Goal: Task Accomplishment & Management: Manage account settings

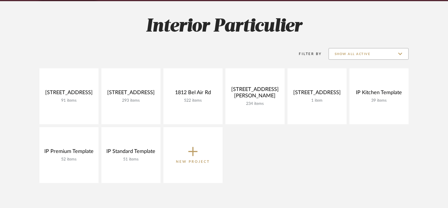
click at [371, 53] on input "Show All Active" at bounding box center [368, 54] width 80 height 12
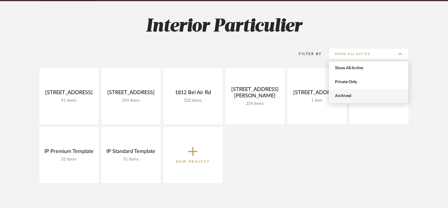
click at [363, 94] on span "Archived" at bounding box center [369, 96] width 69 height 5
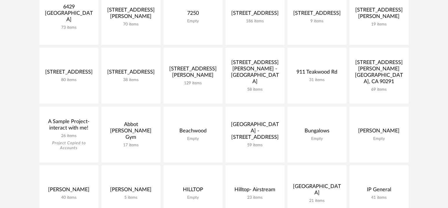
scroll to position [390, 0]
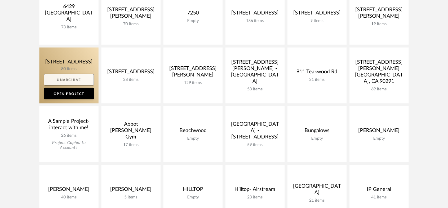
click at [66, 79] on link "Unarchive" at bounding box center [69, 80] width 50 height 12
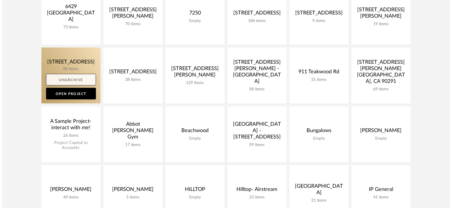
scroll to position [0, 0]
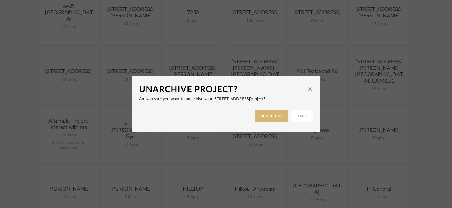
click at [268, 118] on button "UNARCHIVE" at bounding box center [272, 116] width 34 height 12
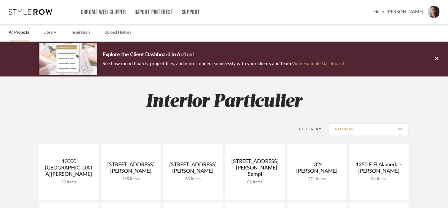
click at [211, 110] on h2 "Interior Particulier" at bounding box center [223, 102] width 417 height 22
click at [218, 103] on h2 "Interior Particulier" at bounding box center [223, 102] width 417 height 22
click at [35, 12] on icon at bounding box center [30, 12] width 43 height 6
click at [26, 30] on link "All Projects" at bounding box center [19, 33] width 20 height 8
click at [351, 132] on input "Archived" at bounding box center [368, 129] width 80 height 12
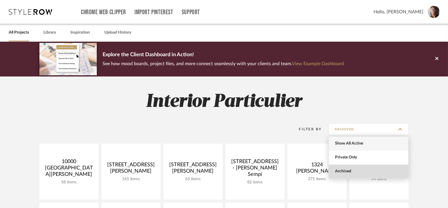
click at [357, 142] on span "Show All Active" at bounding box center [369, 143] width 69 height 5
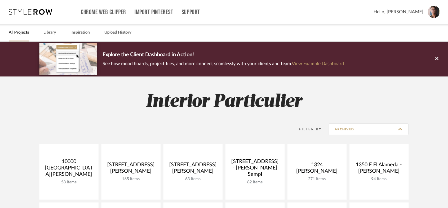
type input "Show All Active"
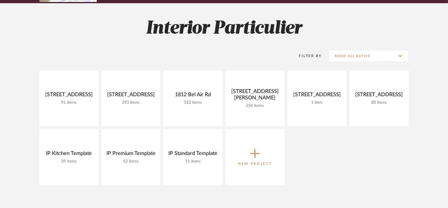
scroll to position [75, 0]
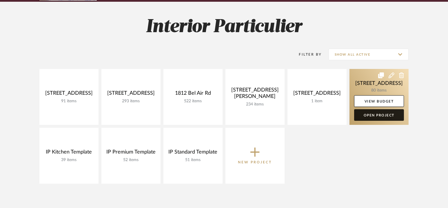
click at [376, 116] on link "Open Project" at bounding box center [379, 115] width 50 height 12
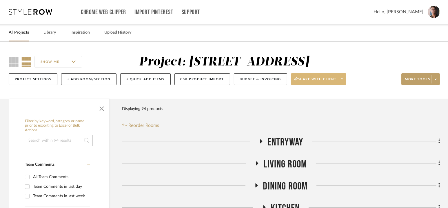
click at [342, 81] on icon at bounding box center [342, 78] width 2 height 3
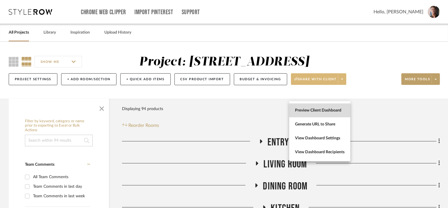
click at [328, 108] on span "Preview Client Dashboard" at bounding box center [320, 110] width 50 height 5
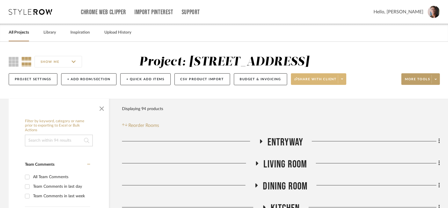
click at [342, 83] on span at bounding box center [342, 79] width 8 height 9
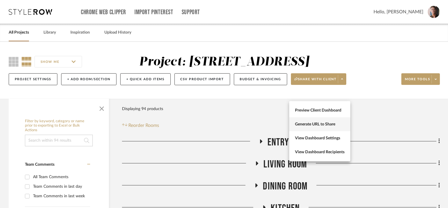
click at [324, 126] on span "Generate URL to Share" at bounding box center [320, 124] width 50 height 5
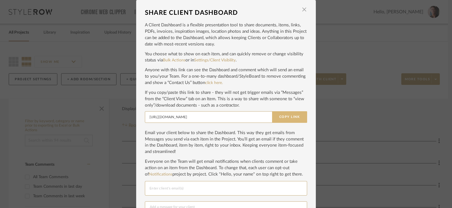
click at [286, 118] on button "Copy Link" at bounding box center [289, 117] width 35 height 12
click at [201, 62] on link "Settings/Client Visibility" at bounding box center [214, 60] width 41 height 4
click at [63, 25] on div "SHARE CLIENT DASHBOARD × A Client Dashboard is a flexible presentation tool to …" at bounding box center [226, 104] width 452 height 208
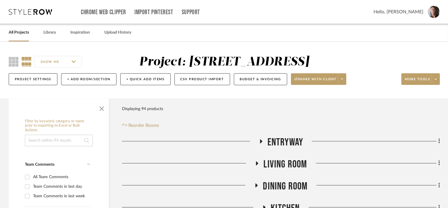
click at [32, 13] on icon at bounding box center [30, 12] width 43 height 6
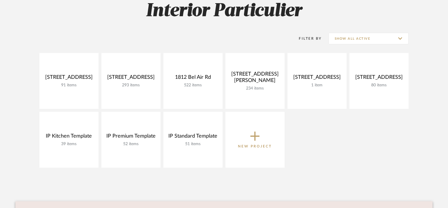
scroll to position [101, 0]
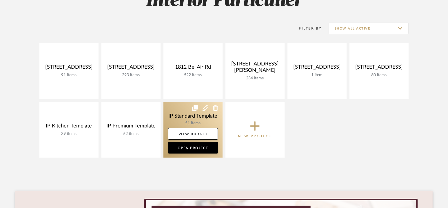
click at [205, 108] on icon at bounding box center [205, 108] width 6 height 6
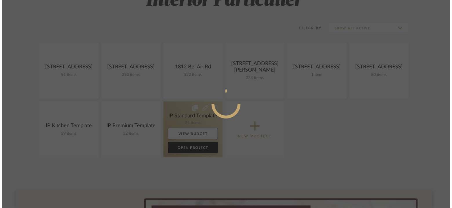
scroll to position [0, 0]
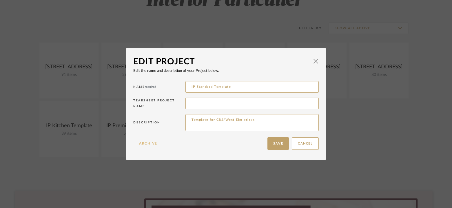
click at [150, 144] on button "Archive" at bounding box center [148, 143] width 30 height 12
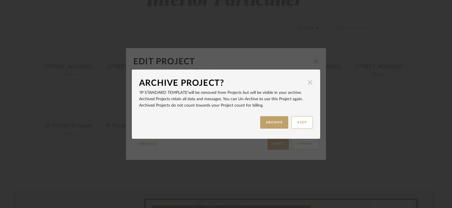
click at [306, 82] on span "button" at bounding box center [310, 83] width 12 height 12
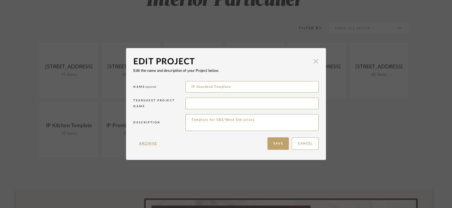
click at [314, 63] on span "button" at bounding box center [316, 61] width 12 height 12
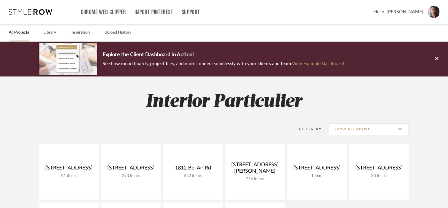
click at [19, 145] on div "1601 N Kings Rd 91 items View Budget Open Project 17140 Oak View Dr 293 items V…" at bounding box center [223, 203] width 417 height 118
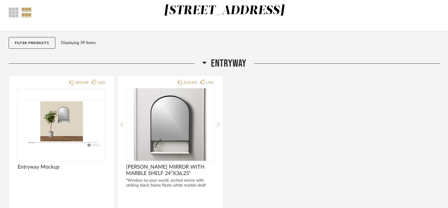
scroll to position [10, 0]
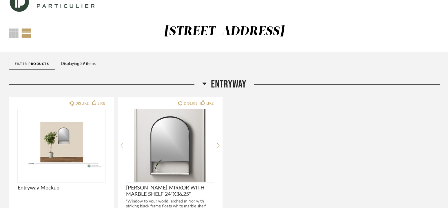
click at [226, 83] on span "Entryway" at bounding box center [228, 84] width 35 height 12
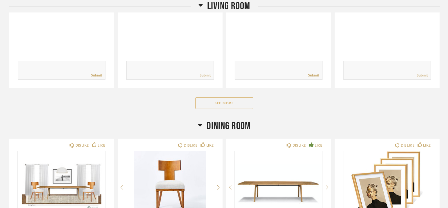
scroll to position [216, 0]
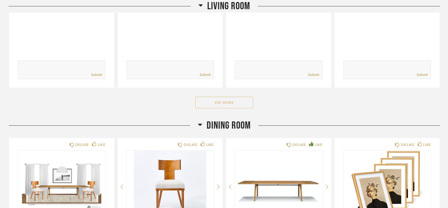
click at [223, 103] on button "See More" at bounding box center [224, 103] width 58 height 12
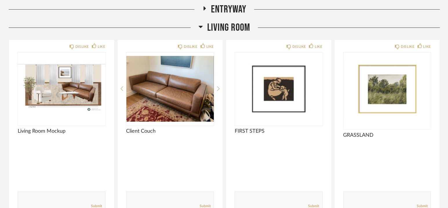
scroll to position [15, 0]
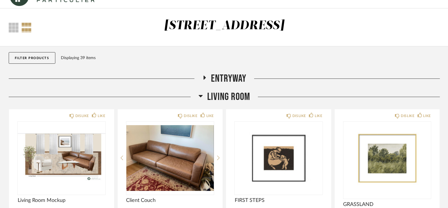
click at [226, 89] on div "Entryway" at bounding box center [224, 81] width 431 height 18
click at [225, 94] on span "Living Room" at bounding box center [228, 97] width 43 height 12
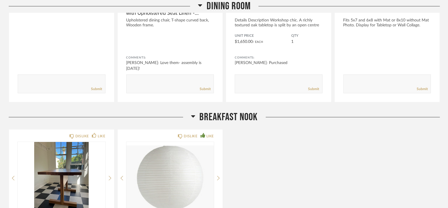
scroll to position [72, 0]
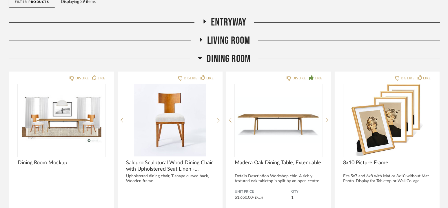
click at [226, 61] on span "Dining Room" at bounding box center [229, 59] width 44 height 12
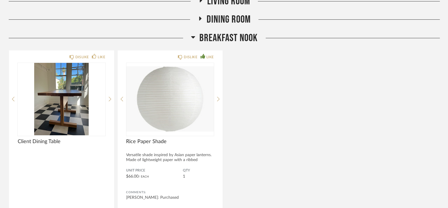
scroll to position [112, 0]
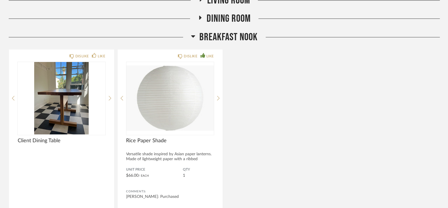
click at [227, 35] on span "Breakfast Nook" at bounding box center [229, 37] width 58 height 12
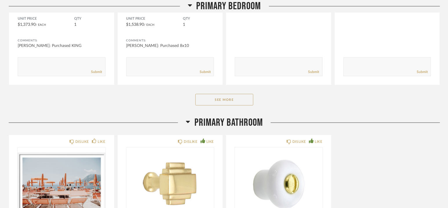
scroll to position [281, 0]
click at [224, 95] on button "See More" at bounding box center [224, 100] width 58 height 12
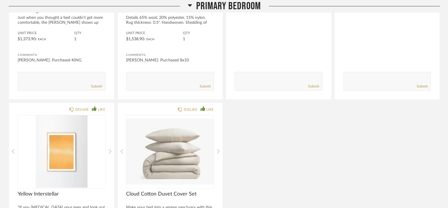
scroll to position [120, 0]
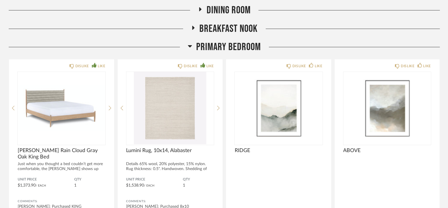
click at [224, 47] on span "Primary Bedroom" at bounding box center [228, 47] width 65 height 12
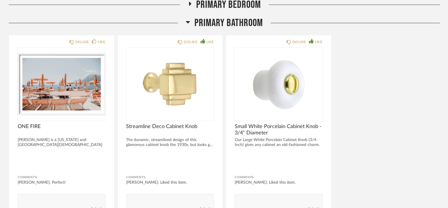
scroll to position [158, 0]
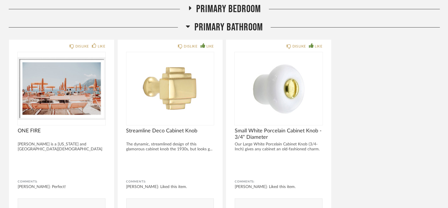
click at [224, 29] on span "Primary Bathroom" at bounding box center [228, 27] width 68 height 12
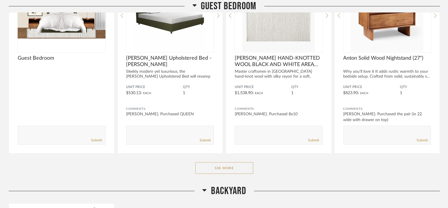
scroll to position [285, 0]
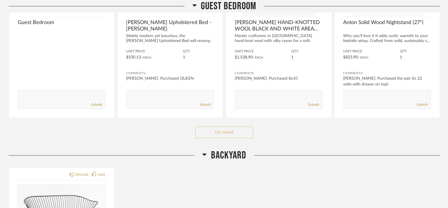
click at [224, 133] on button "See More" at bounding box center [224, 133] width 58 height 12
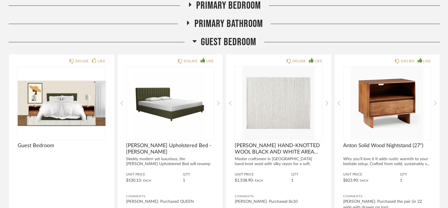
scroll to position [158, 0]
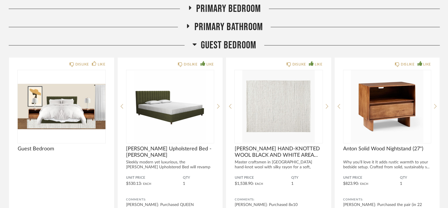
click at [221, 45] on span "Guest Bedroom" at bounding box center [228, 45] width 55 height 12
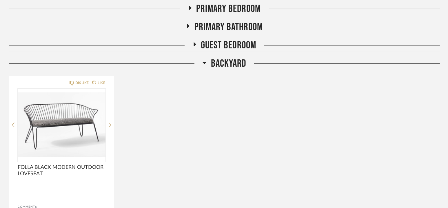
click at [225, 62] on span "Backyard" at bounding box center [228, 63] width 35 height 12
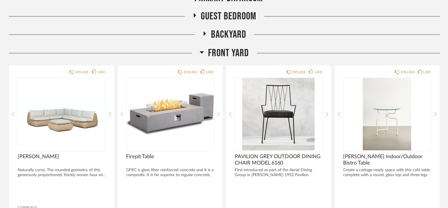
click at [226, 52] on span "Front Yard" at bounding box center [228, 53] width 41 height 12
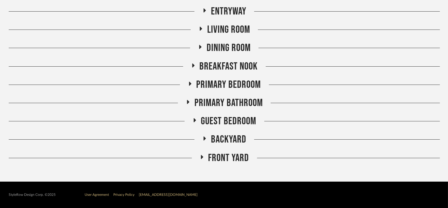
scroll to position [0, 0]
